Goal: Information Seeking & Learning: Learn about a topic

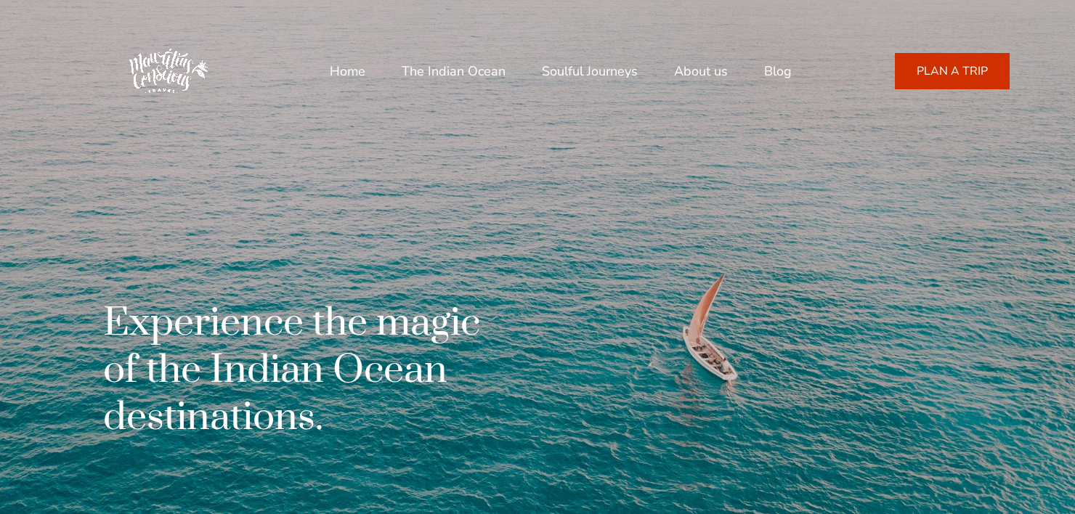
click at [407, 211] on div "Experience the magic of the Indian Ocean destinations." at bounding box center [537, 257] width 944 height 514
click at [773, 75] on link "Blog" at bounding box center [778, 71] width 28 height 35
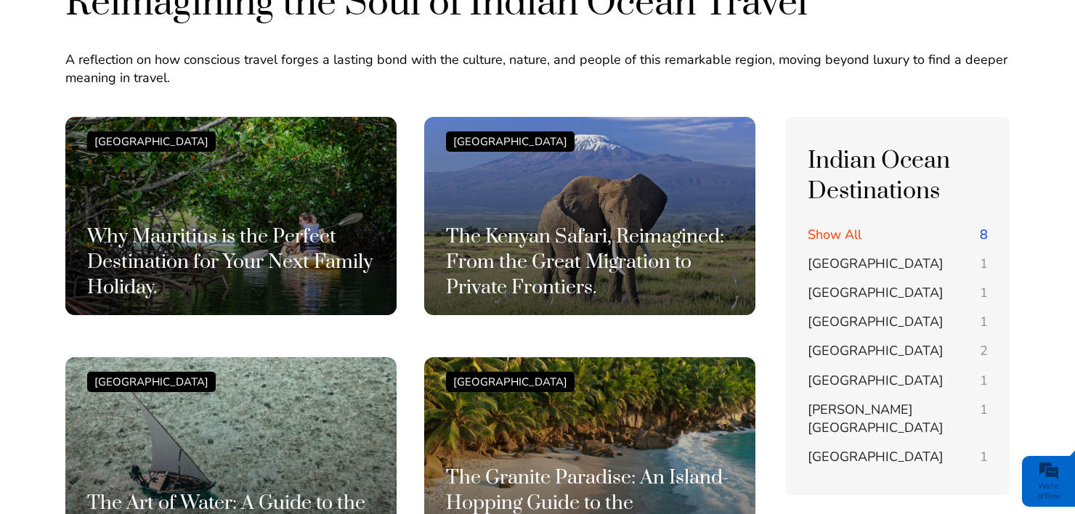
scroll to position [142, 0]
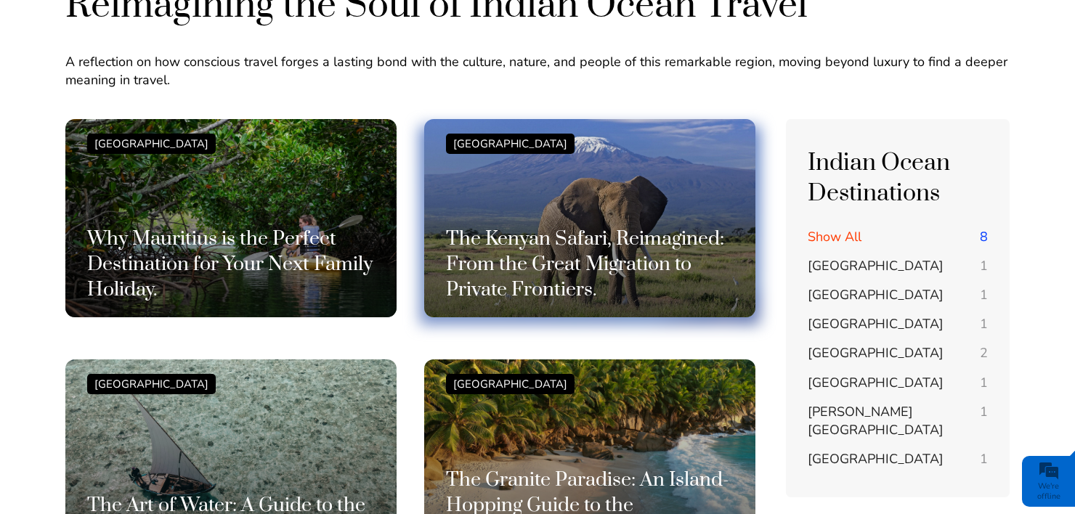
click at [496, 230] on h3 "The Kenyan Safari, Reimagined: From the Great Migration to Private Frontiers." at bounding box center [590, 265] width 288 height 76
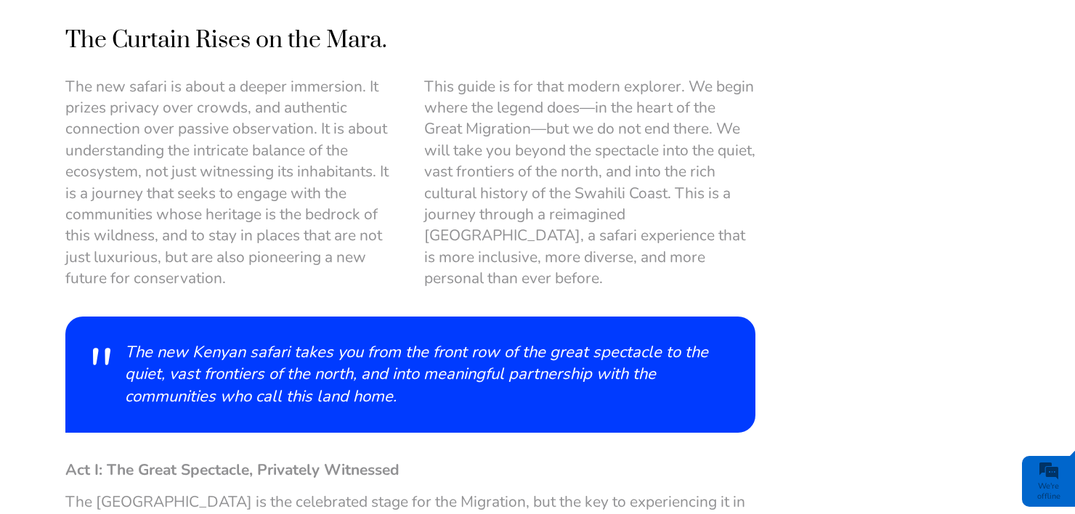
scroll to position [794, 0]
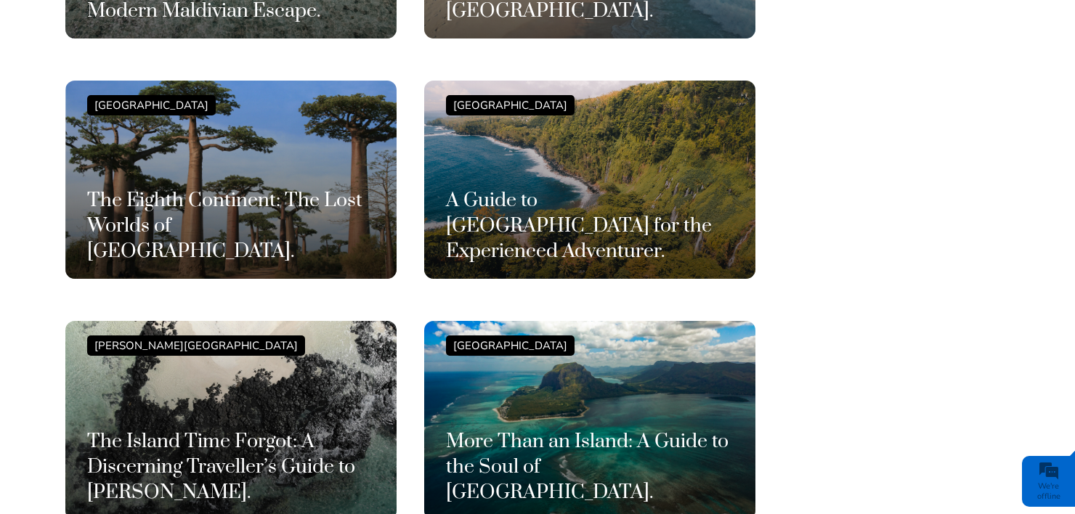
scroll to position [672, 0]
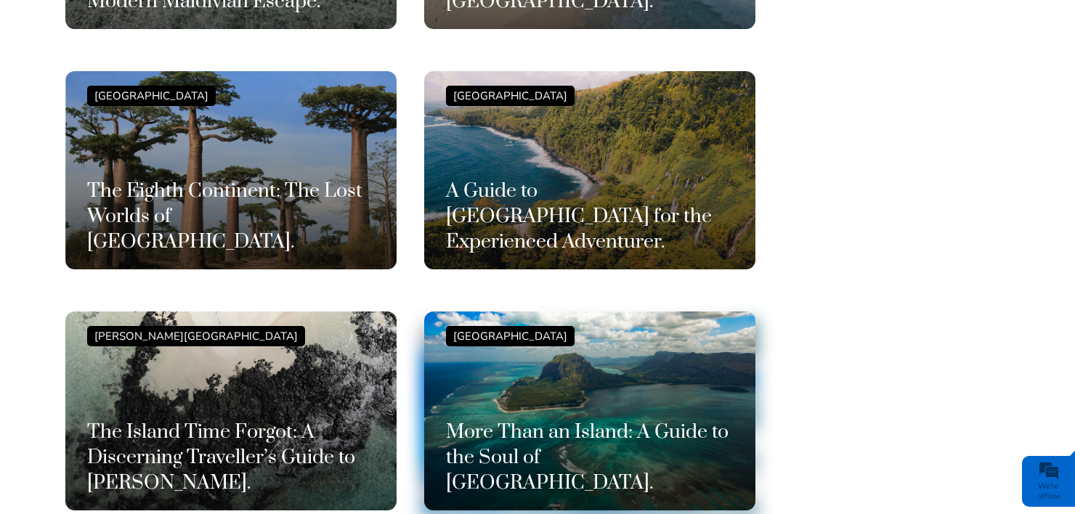
click at [466, 417] on div "Mauritius Island More Than an Island: A Guide to the Soul of Mauritius." at bounding box center [590, 411] width 288 height 170
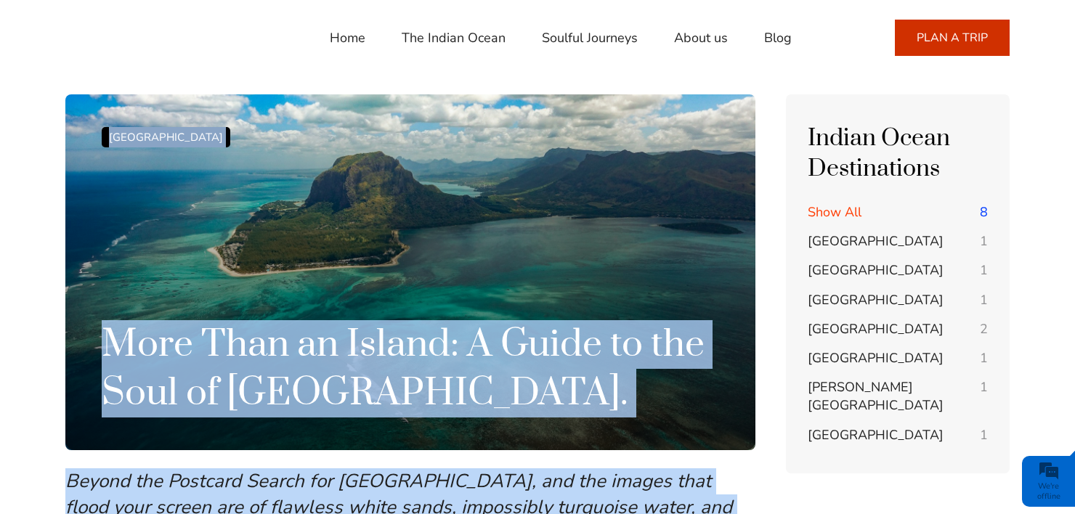
drag, startPoint x: 776, startPoint y: 348, endPoint x: 805, endPoint y: 322, distance: 38.5
